Goal: Download file/media

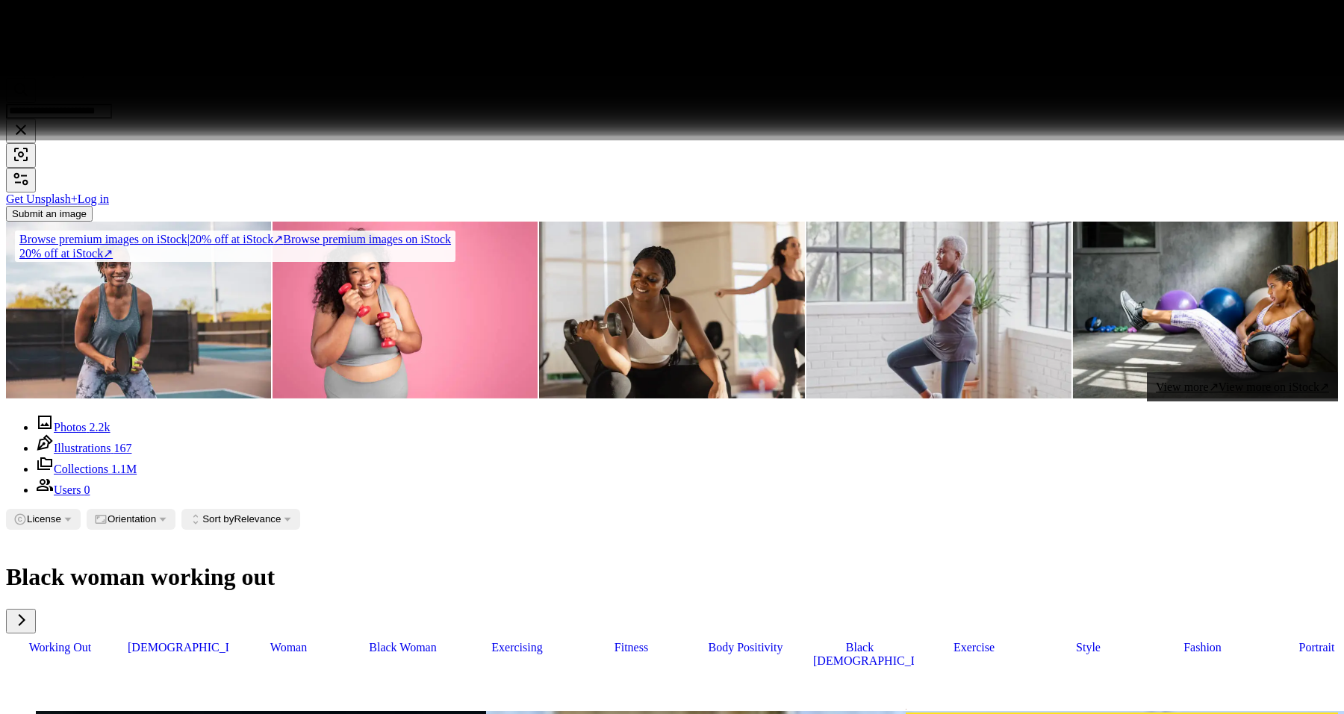
scroll to position [41045, 0]
